Goal: Task Accomplishment & Management: Manage account settings

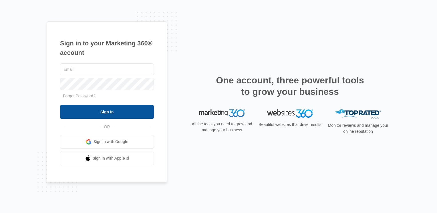
type input "[EMAIL_ADDRESS][DOMAIN_NAME]"
click at [104, 110] on input "Sign In" at bounding box center [107, 112] width 94 height 14
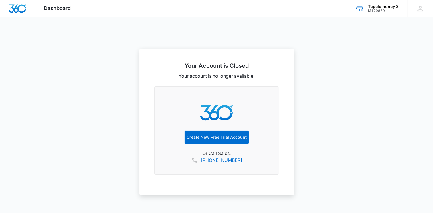
click at [382, 7] on div "Tupelo honey 3" at bounding box center [383, 6] width 31 height 5
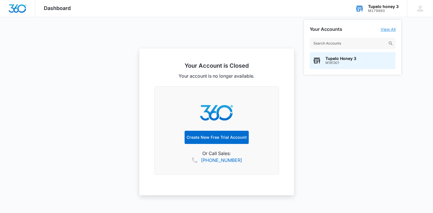
click at [386, 29] on link "View All" at bounding box center [387, 29] width 15 height 5
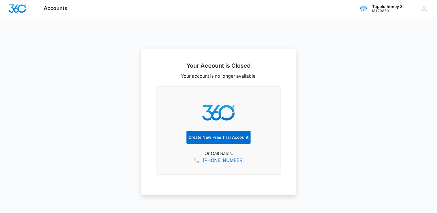
click at [394, 9] on div "M179860" at bounding box center [387, 11] width 31 height 4
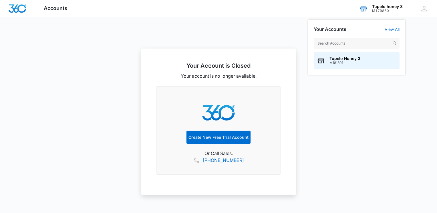
click at [355, 44] on input "text" at bounding box center [357, 43] width 86 height 11
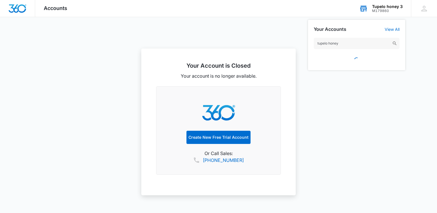
type input "tupelo honey 3"
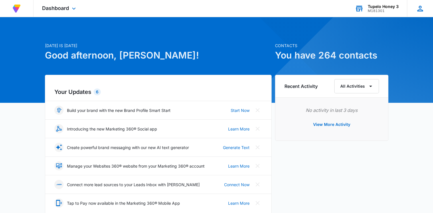
click at [422, 7] on icon at bounding box center [420, 8] width 9 height 9
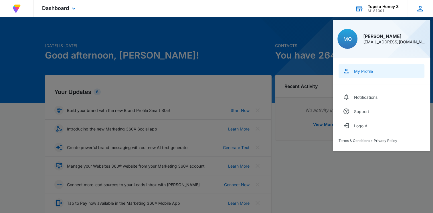
click at [365, 71] on div "My Profile" at bounding box center [363, 71] width 19 height 5
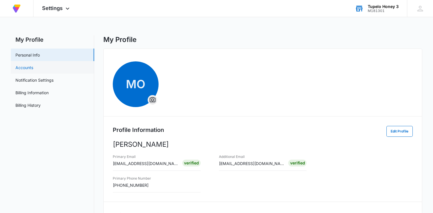
click at [27, 65] on link "Accounts" at bounding box center [24, 68] width 18 height 6
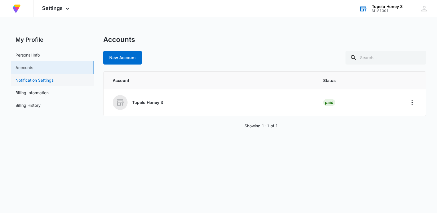
click at [32, 78] on link "Notification Settings" at bounding box center [34, 80] width 38 height 6
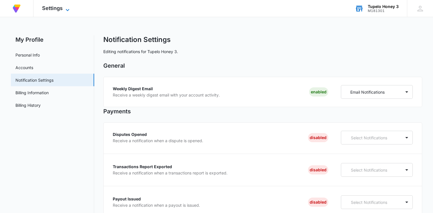
click at [67, 7] on icon at bounding box center [67, 10] width 7 height 7
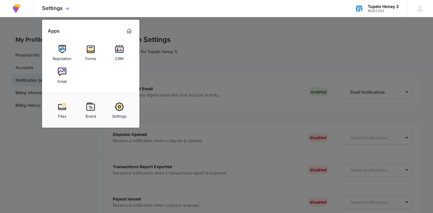
click at [104, 2] on div "At Volusion, we work hard to foster a great work environment where everyone fee…" at bounding box center [216, 8] width 433 height 17
click at [181, 6] on div "At Volusion, we work hard to foster a great work environment where everyone fee…" at bounding box center [216, 8] width 433 height 17
click at [281, 21] on div at bounding box center [216, 106] width 433 height 213
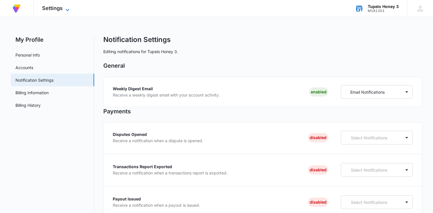
click at [65, 8] on icon at bounding box center [67, 10] width 7 height 7
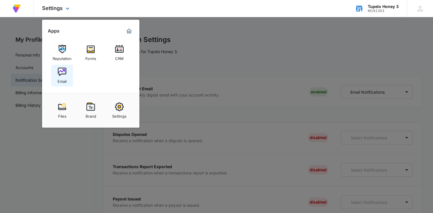
click at [62, 73] on img at bounding box center [62, 72] width 9 height 9
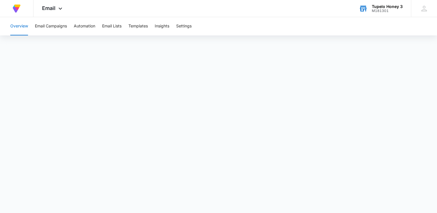
drag, startPoint x: 16, startPoint y: 49, endPoint x: 80, endPoint y: 37, distance: 65.3
click at [80, 37] on div "Overview Email Campaigns Automation Email Lists Templates Insights Settings" at bounding box center [218, 109] width 437 height 184
